Goal: Information Seeking & Learning: Find specific fact

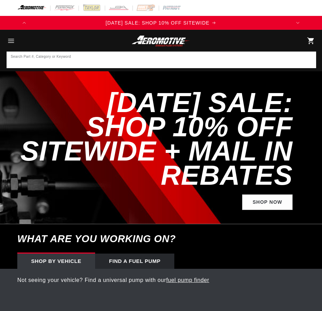
click at [100, 61] on input at bounding box center [161, 59] width 309 height 15
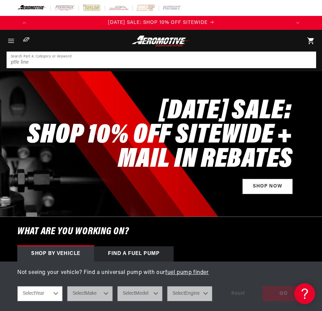
click at [64, 65] on input "ptfe line" at bounding box center [161, 59] width 309 height 15
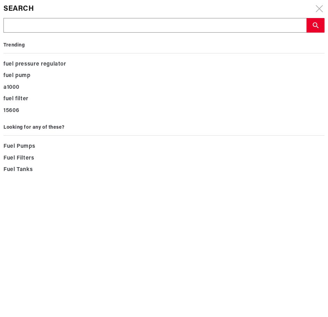
click at [37, 35] on div "Trending fuel pressure regulator fuel pump a1000 fuel filter 15606 Looking for …" at bounding box center [163, 104] width 321 height 143
click at [35, 28] on input "text" at bounding box center [155, 25] width 302 height 15
type input "p"
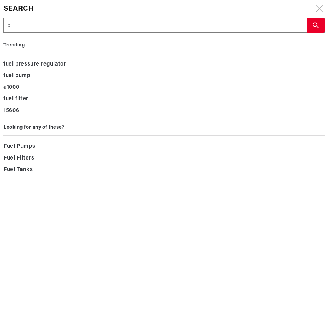
type input "pt"
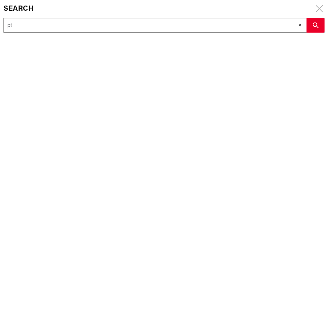
type input "ptf"
type input "ptfe"
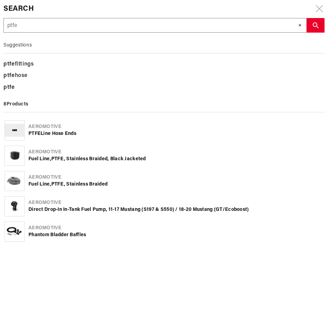
type input "ptfe"
type input "ptfe k"
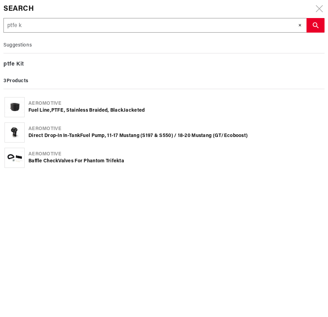
type input "ptfe ku"
type input "ptfe kub"
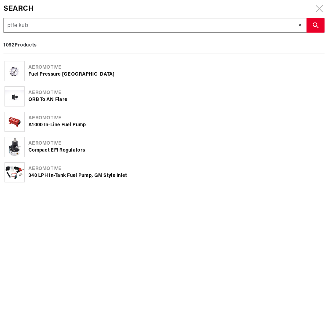
type input "ptfe kube"
type input "ptfe kub"
type input "ptfe ku"
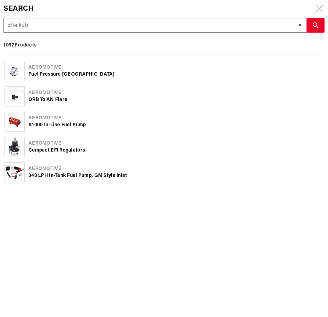
type input "ptfe ku"
type input "ptfe k"
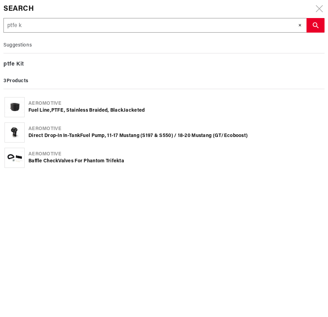
type input "ptfe"
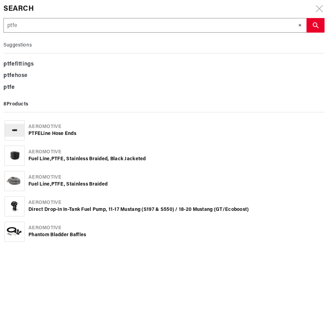
type input "ptfe l"
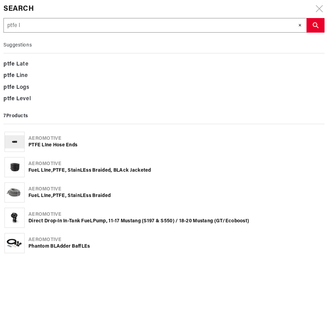
type input "ptfe li"
type input "ptfe lin"
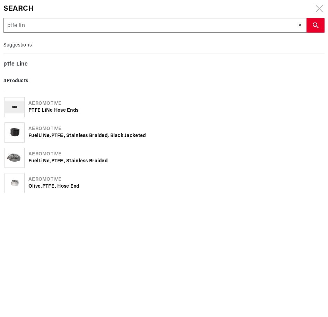
type input "ptfe line"
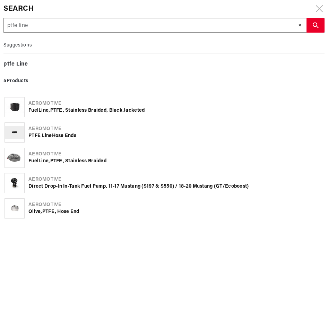
type input "ptfe lined"
type input "ptfe lined h"
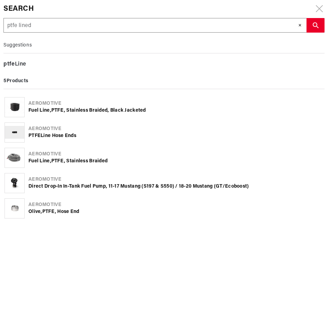
type input "ptfe lined h"
type input "ptfe lined ho"
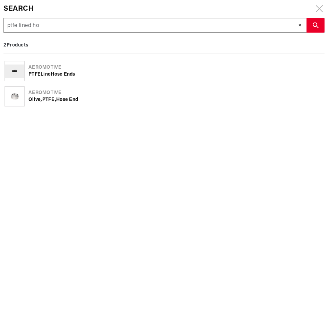
type input "ptfe lined hos"
type input "ptfe lined hose"
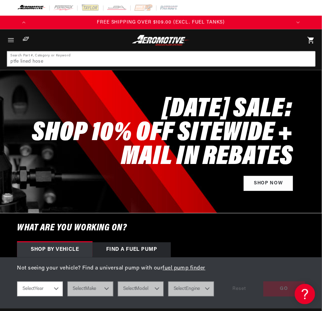
scroll to position [0, 520]
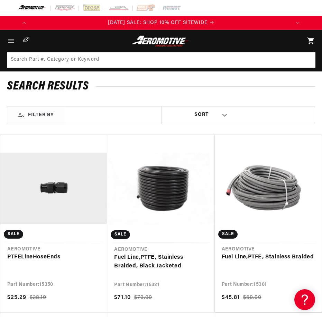
click at [268, 252] on link "Fuel Line, PTFE , Stainless Braided" at bounding box center [268, 256] width 93 height 9
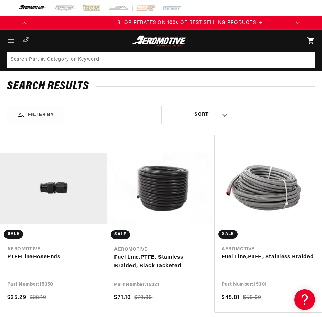
scroll to position [0, 260]
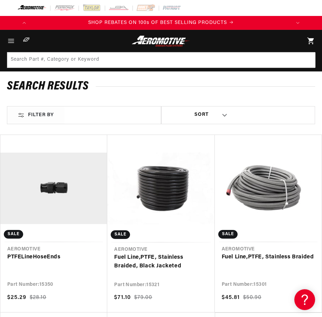
click at [59, 252] on link "PTFE Line Hose Ends" at bounding box center [53, 256] width 93 height 9
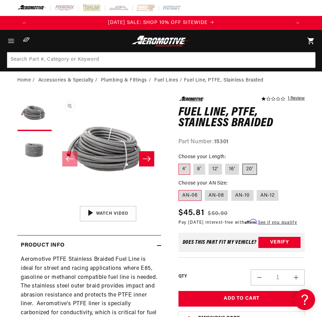
click at [246, 169] on label "20'" at bounding box center [250, 168] width 15 height 11
click at [243, 162] on input "20'" at bounding box center [243, 162] width 0 height 0
radio input "true"
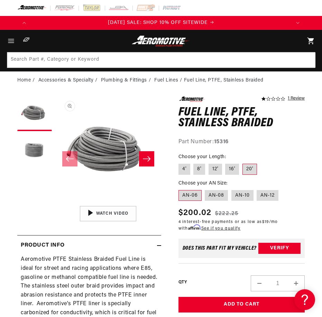
click at [224, 142] on strong "15316" at bounding box center [221, 142] width 15 height 6
copy strong "15316"
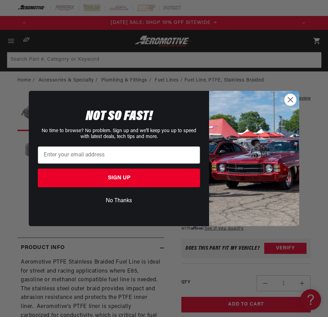
drag, startPoint x: 296, startPoint y: 97, endPoint x: 287, endPoint y: 98, distance: 9.5
click at [295, 97] on div "Close dialog NOT SO FAST! No time to browse? No problem. Sign up and we'll keep…" at bounding box center [164, 158] width 270 height 135
click at [288, 99] on circle "Close dialog" at bounding box center [289, 99] width 11 height 11
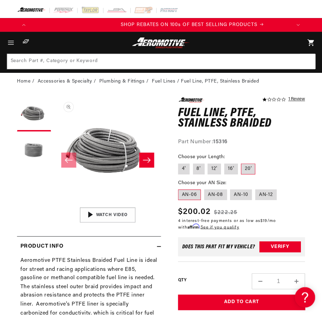
scroll to position [0, 265]
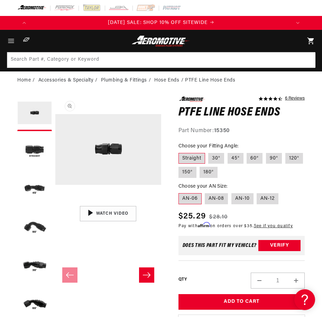
click at [192, 201] on label "AN-06" at bounding box center [190, 198] width 23 height 11
click at [181, 192] on input "AN-06" at bounding box center [180, 192] width 0 height 0
click at [226, 127] on div "Part Number: 15350" at bounding box center [242, 130] width 127 height 9
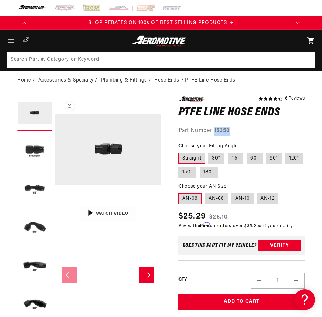
copy strong "15350"
click at [302, 129] on div "Part Number: 15350" at bounding box center [242, 130] width 127 height 9
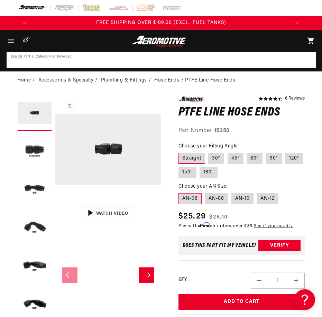
click at [203, 64] on input at bounding box center [161, 59] width 309 height 15
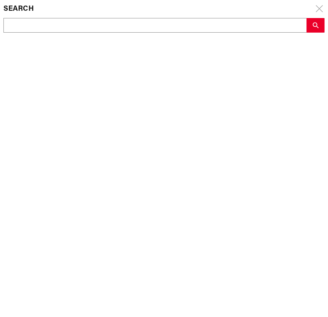
scroll to position [0, 531]
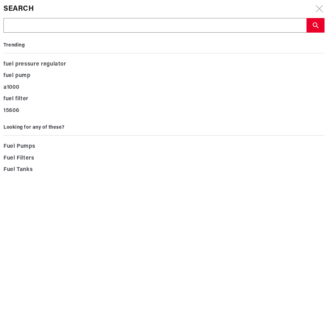
type input "f"
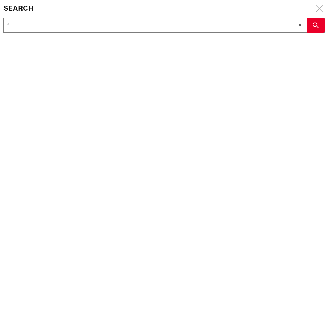
type input "fu"
type input "fue"
type input "fuel"
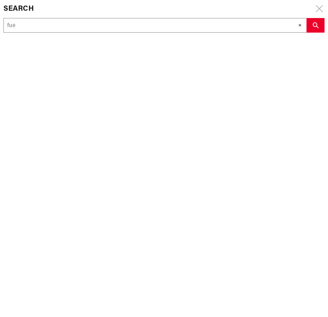
type input "fuel"
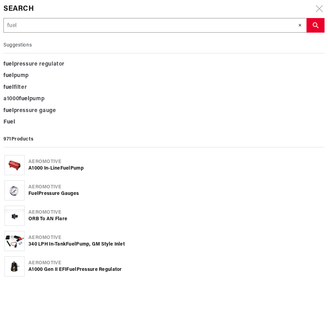
type input "fuel"
type input "fuel g"
type input "fuel ga"
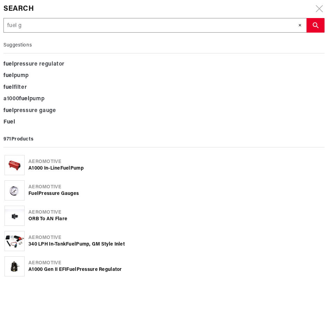
type input "fuel ga"
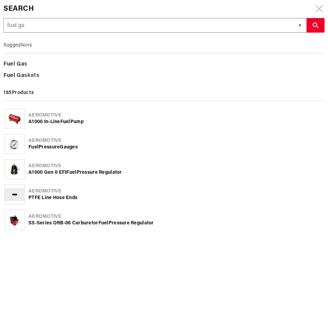
type input "fuel gag"
type input "fuel gage"
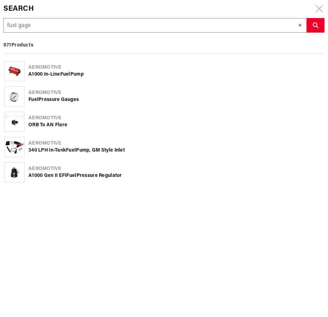
scroll to position [0, 26]
type input "fuel gag"
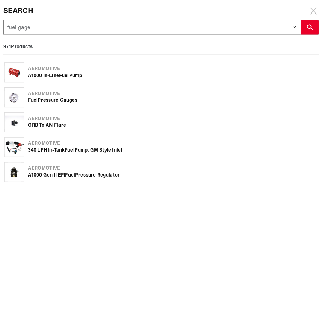
scroll to position [0, 0]
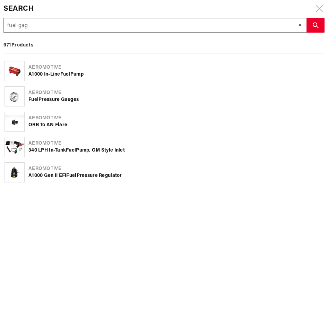
type input "fuel ga"
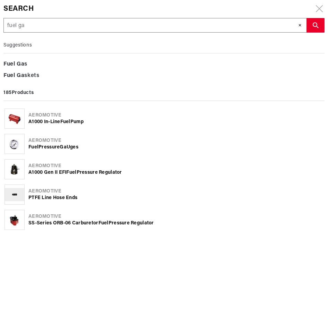
type input "fuel gau"
type input "fuel gaug"
type input "fuel gauge"
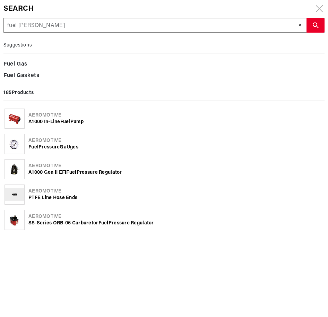
type input "fuel gauge"
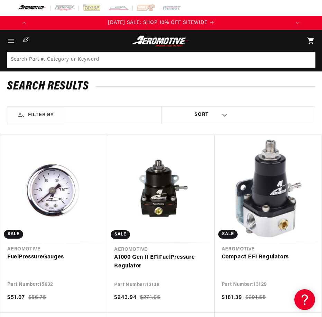
click at [62, 252] on link "Fuel Pressure Gauge s" at bounding box center [53, 256] width 93 height 9
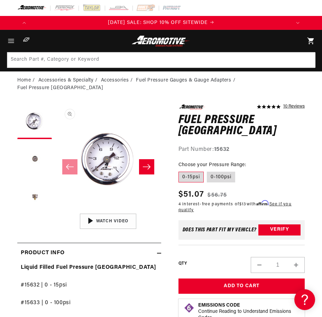
click at [226, 146] on strong "15632" at bounding box center [222, 149] width 16 height 6
click at [225, 146] on strong "15632" at bounding box center [222, 149] width 16 height 6
copy strong "15632"
